Goal: Find contact information: Find contact information

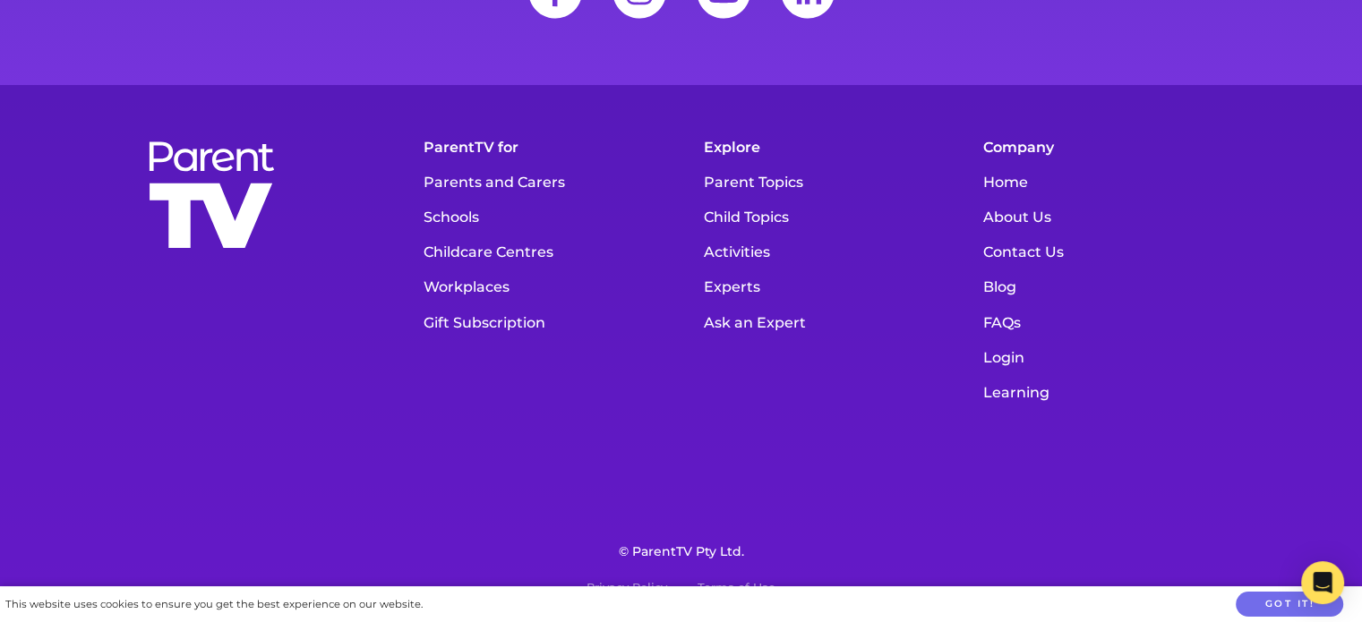
scroll to position [24947, 0]
click at [1035, 270] on link "Contact Us" at bounding box center [1100, 252] width 253 height 35
